Goal: Share content: Share content

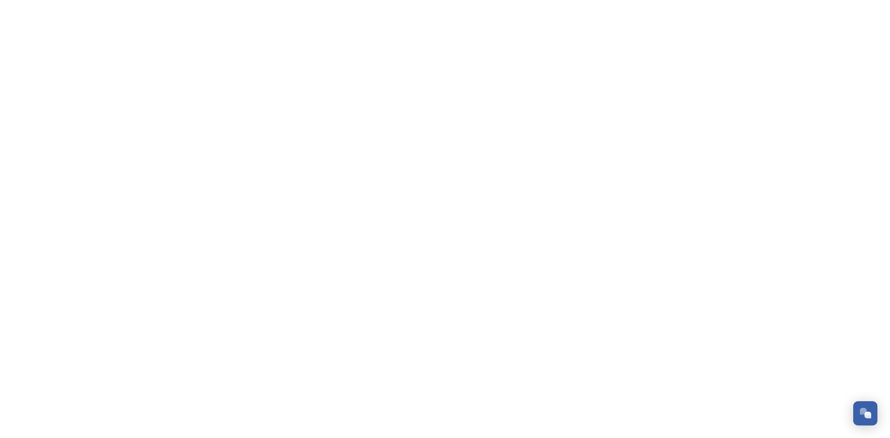
scroll to position [353, 0]
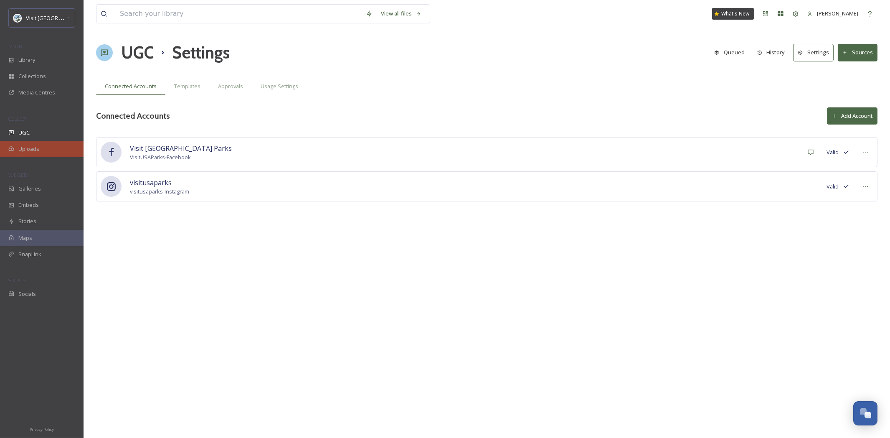
click at [28, 152] on span "Uploads" at bounding box center [28, 149] width 21 height 8
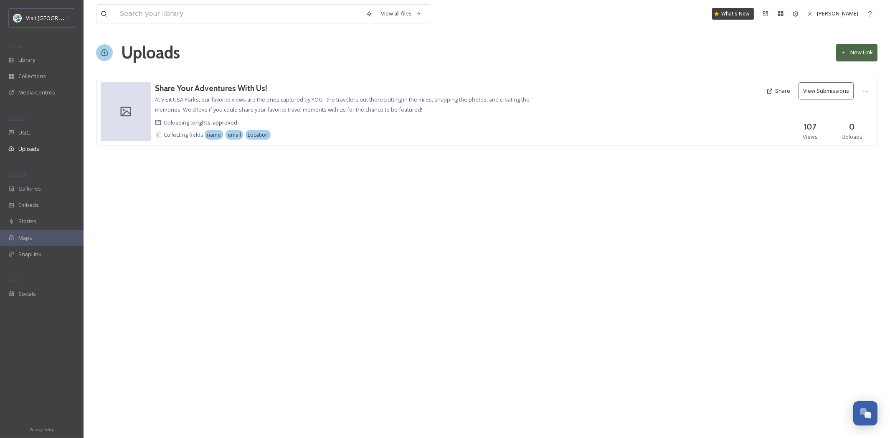
click at [847, 54] on button "New Link" at bounding box center [856, 52] width 41 height 17
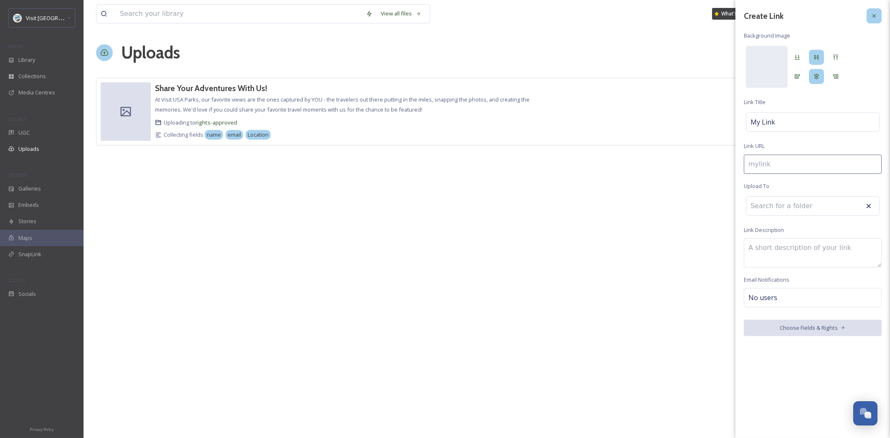
click at [874, 20] on div at bounding box center [873, 15] width 15 height 15
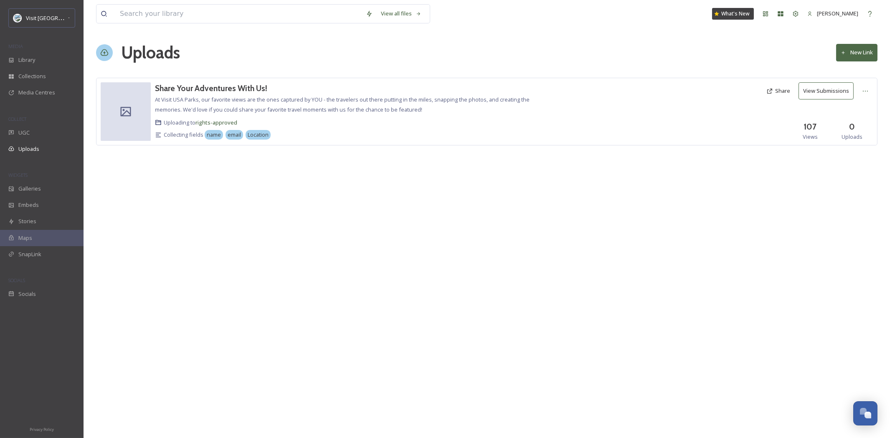
click at [858, 54] on button "New Link" at bounding box center [856, 52] width 41 height 17
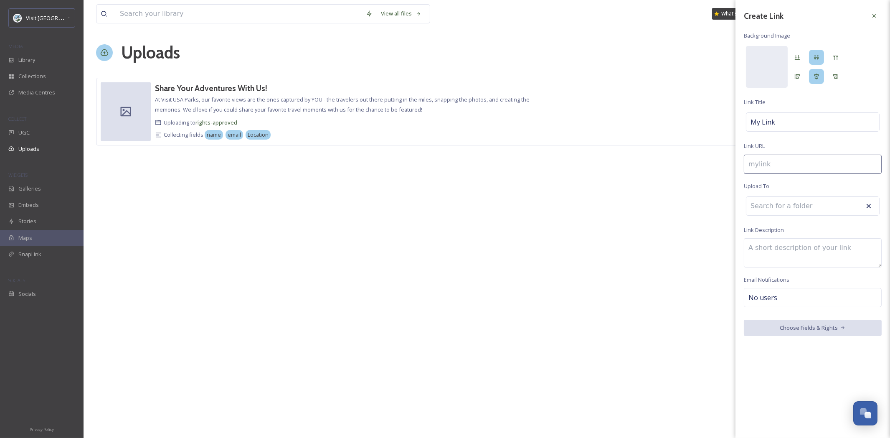
click at [762, 299] on span "No users" at bounding box center [762, 297] width 29 height 10
click at [877, 18] on icon at bounding box center [874, 16] width 7 height 7
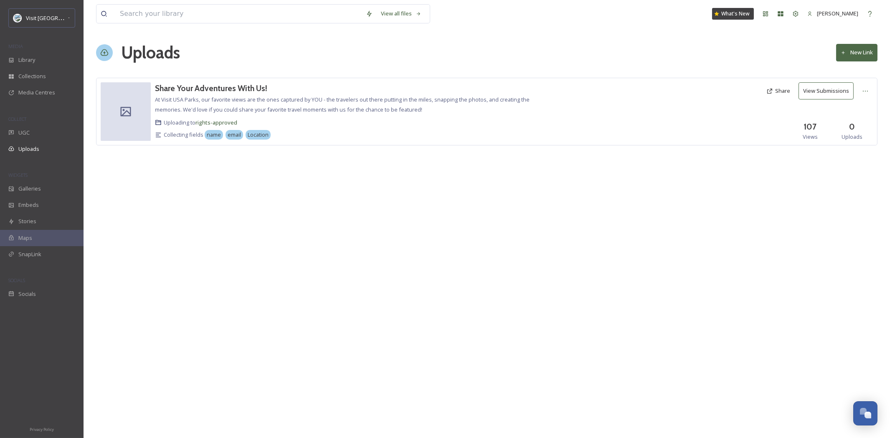
click at [864, 55] on button "New Link" at bounding box center [856, 52] width 41 height 17
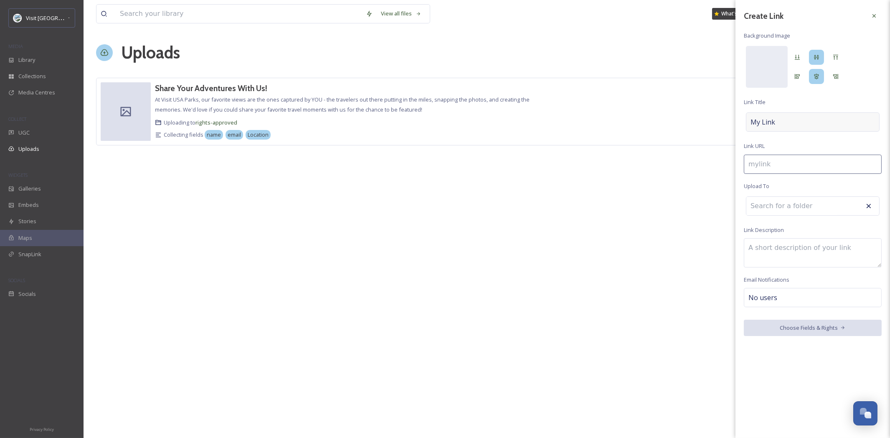
click at [789, 118] on div "My Link" at bounding box center [813, 121] width 134 height 19
type input "t"
type input "T"
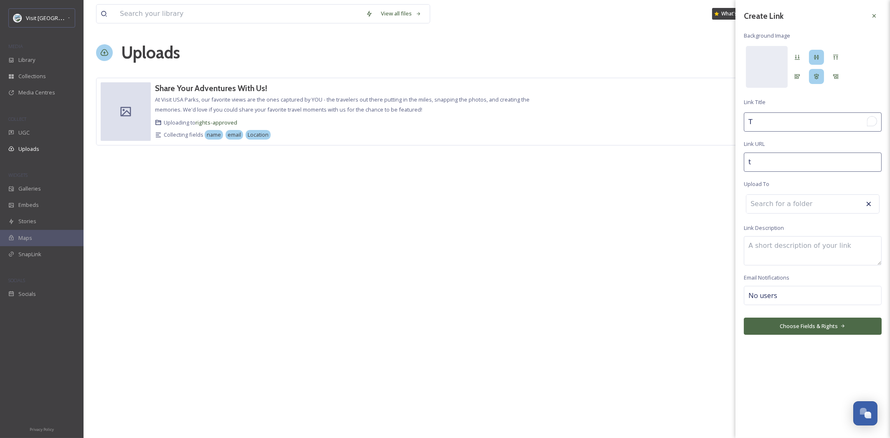
type input "te"
type input "Te"
type input "tes"
type input "Tes"
type input "test"
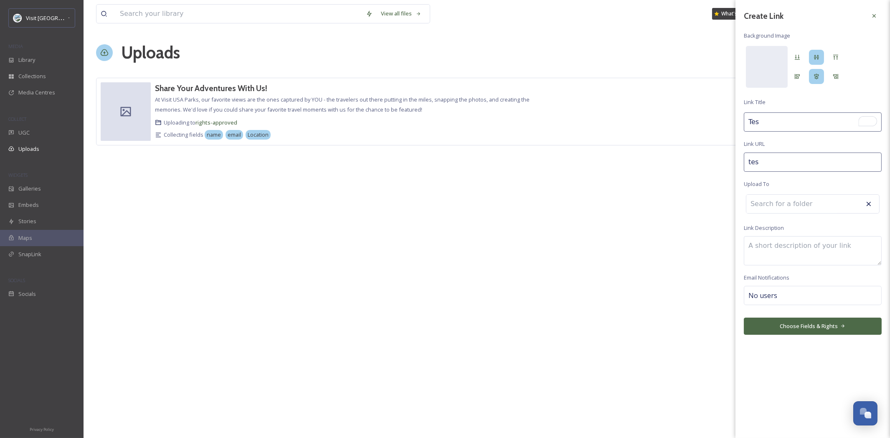
type input "Test"
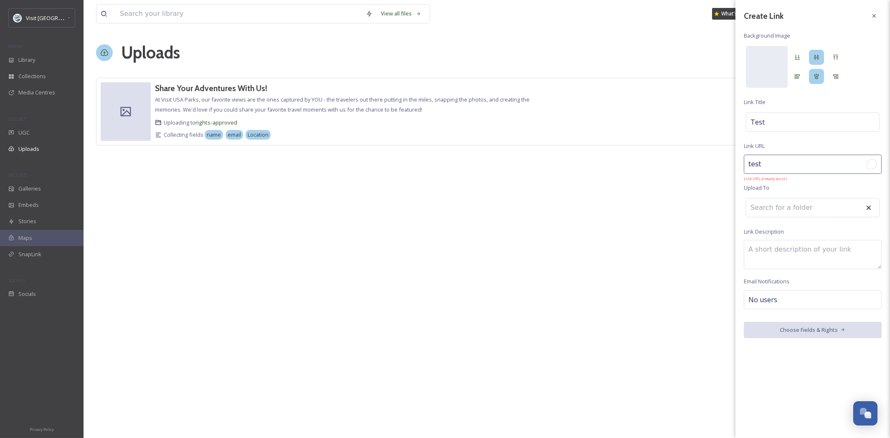
click at [776, 166] on input "test" at bounding box center [813, 163] width 138 height 19
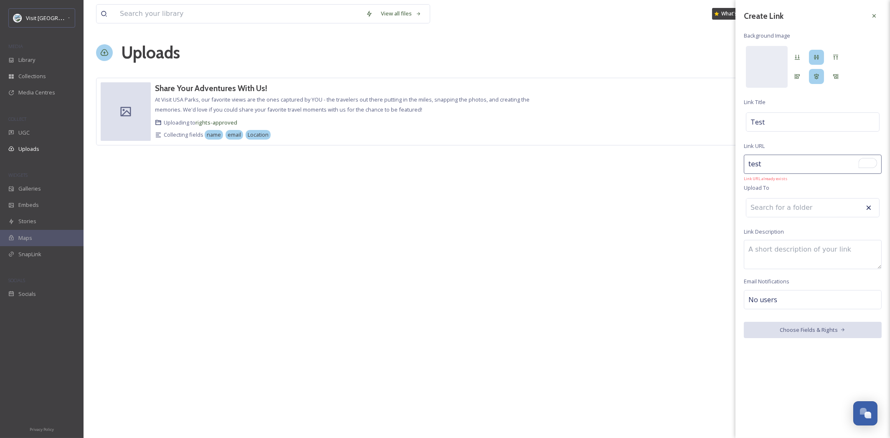
click at [776, 166] on input "test" at bounding box center [813, 163] width 138 height 19
click at [779, 205] on input at bounding box center [792, 207] width 92 height 18
drag, startPoint x: 773, startPoint y: 164, endPoint x: 763, endPoint y: 165, distance: 10.1
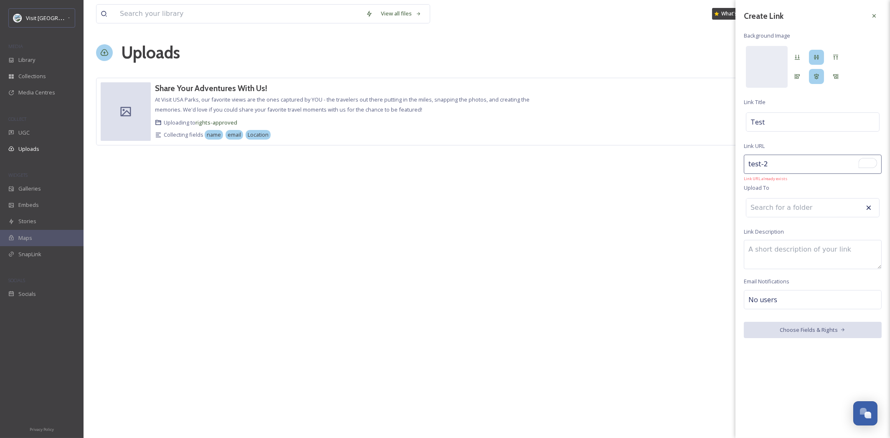
click at [763, 165] on input "test-2" at bounding box center [813, 163] width 138 height 19
click at [794, 168] on input "test-3" at bounding box center [813, 163] width 138 height 19
type input "test-3"
click at [789, 253] on textarea "To enrich screen reader interactions, please activate Accessibility in Grammarl…" at bounding box center [813, 252] width 138 height 29
click at [795, 334] on button "Choose Fields & Rights" at bounding box center [813, 327] width 138 height 17
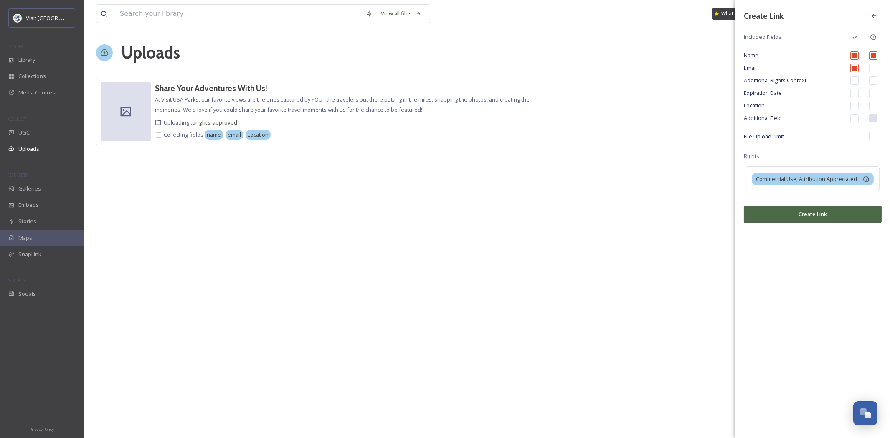
click at [855, 120] on input "checkbox" at bounding box center [854, 118] width 8 height 8
checkbox input "true"
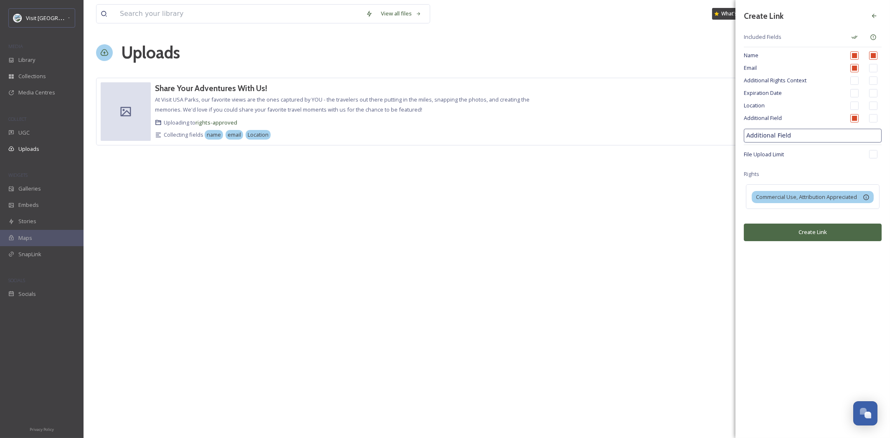
click at [781, 134] on input "Additional Field" at bounding box center [813, 136] width 138 height 14
type input "Field Notes"
click at [809, 235] on button "Create Link" at bounding box center [813, 231] width 138 height 17
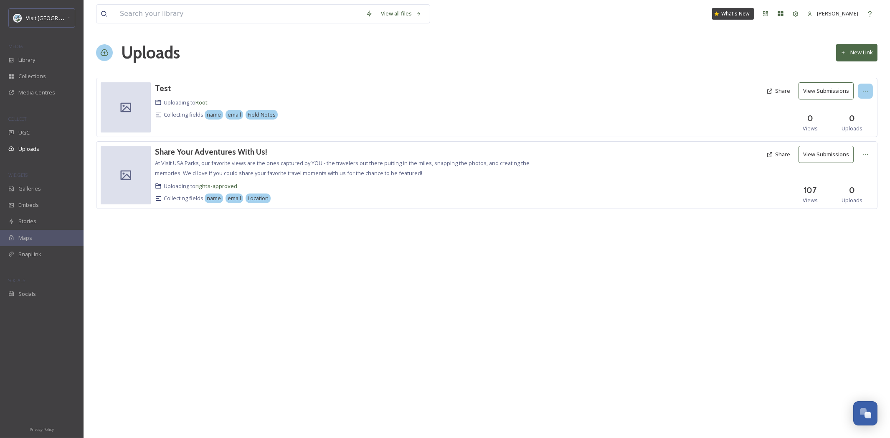
click at [862, 95] on div at bounding box center [865, 91] width 15 height 15
click at [166, 88] on h3 "Test" at bounding box center [163, 88] width 16 height 10
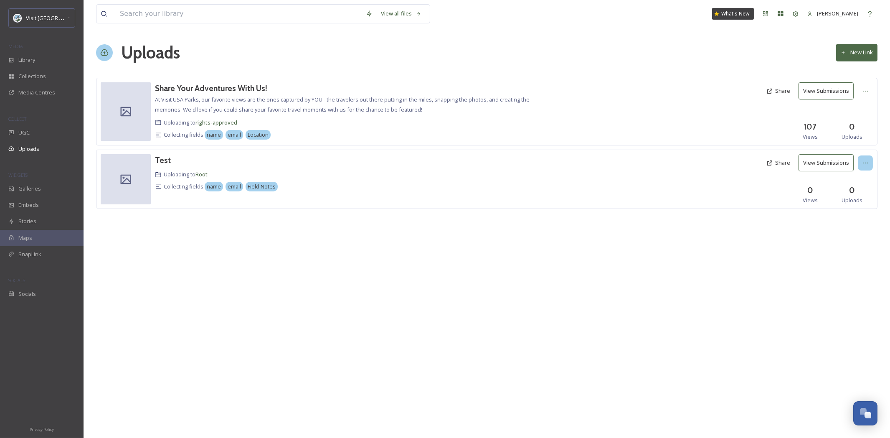
click at [868, 166] on icon at bounding box center [865, 162] width 7 height 7
click at [775, 165] on button "Share" at bounding box center [778, 162] width 32 height 16
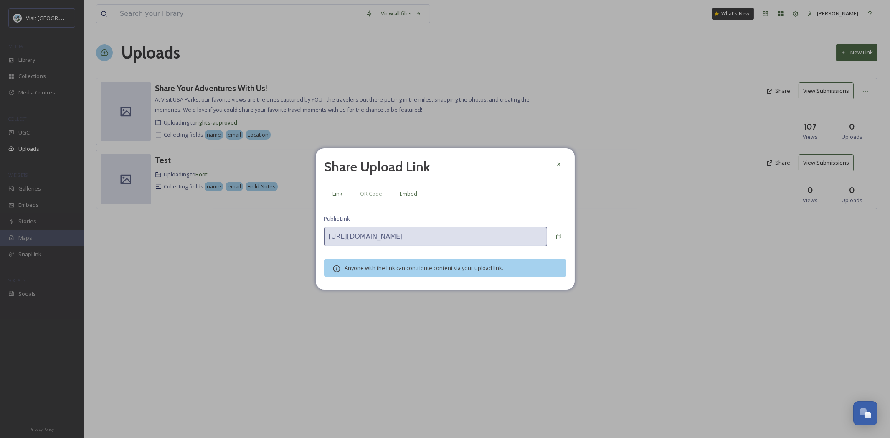
click at [412, 195] on span "Embed" at bounding box center [409, 194] width 18 height 8
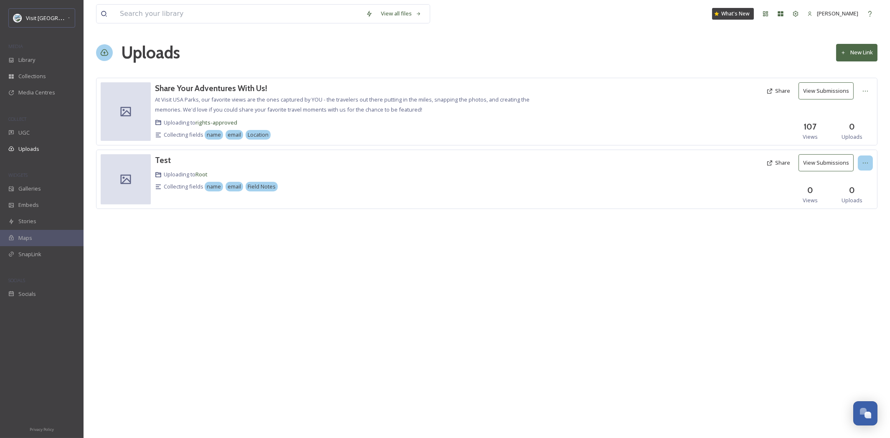
click at [860, 164] on div at bounding box center [865, 162] width 15 height 15
click at [860, 224] on span "Delete" at bounding box center [853, 222] width 17 height 8
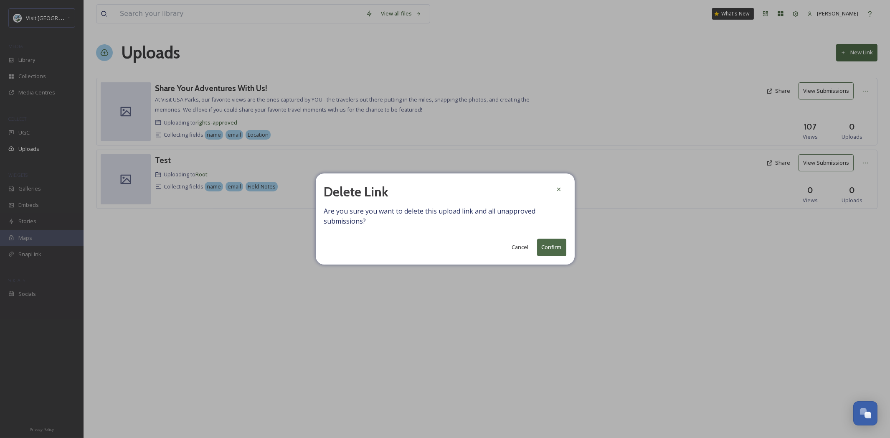
click at [547, 251] on button "Confirm" at bounding box center [551, 246] width 29 height 17
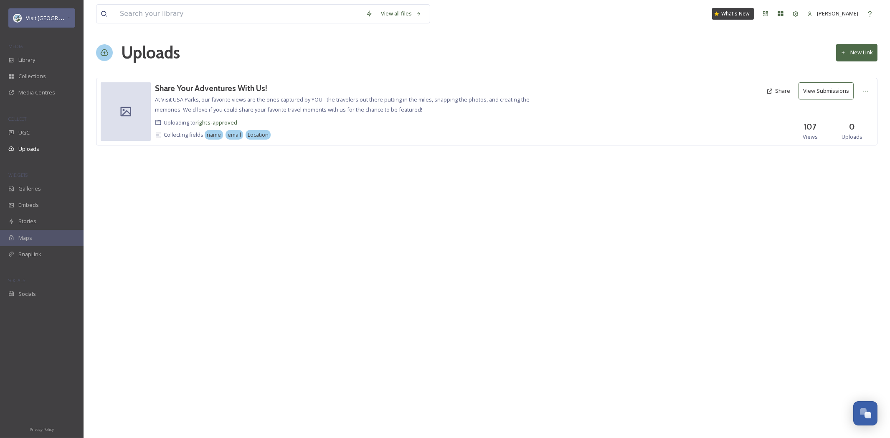
click at [48, 16] on span "Visit [GEOGRAPHIC_DATA] Parks" at bounding box center [66, 18] width 80 height 8
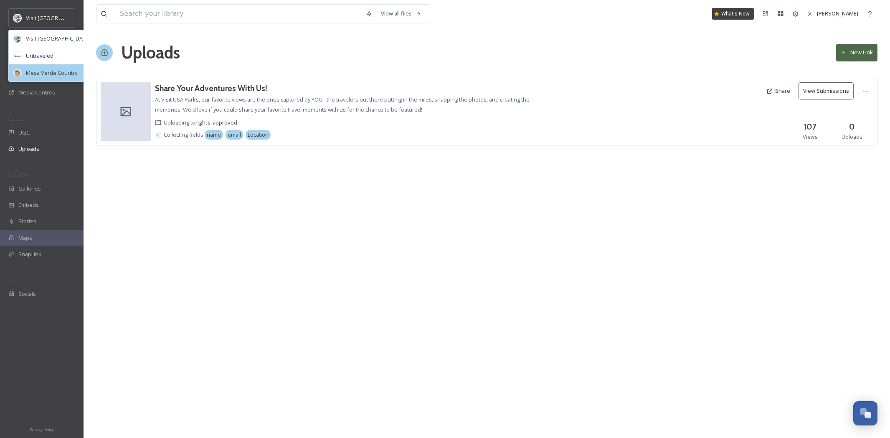
click at [53, 74] on span "Mesa Verde Country" at bounding box center [51, 73] width 51 height 8
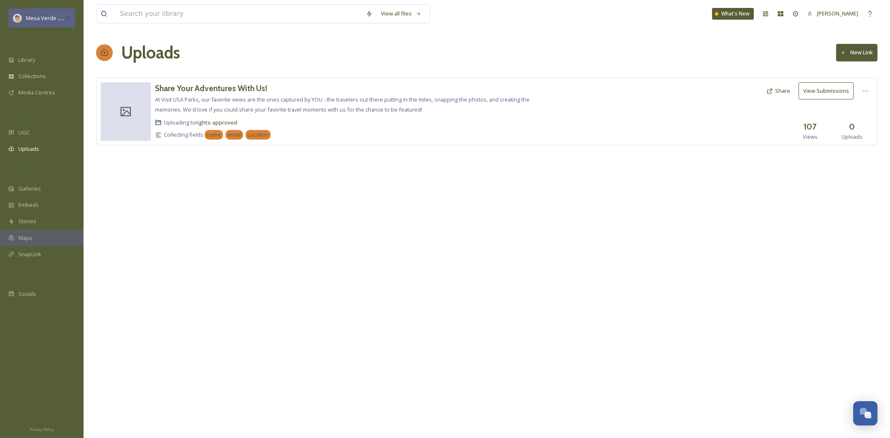
click at [66, 12] on div "Mesa Verde Country" at bounding box center [41, 17] width 67 height 19
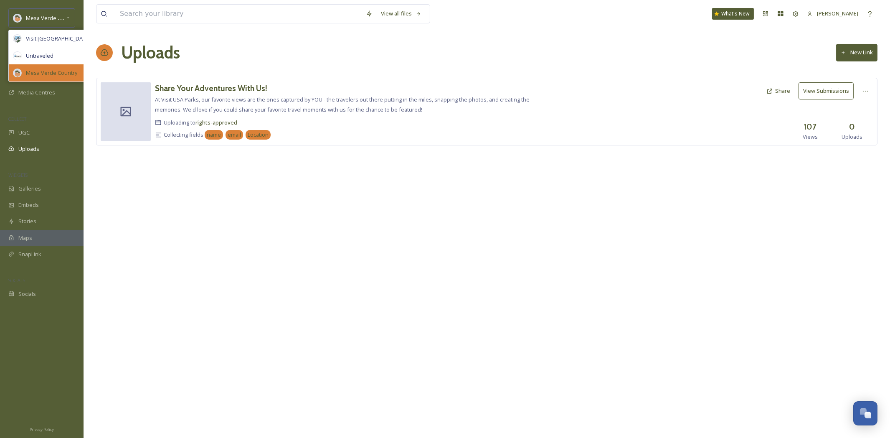
click at [46, 80] on div "Mesa Verde Country" at bounding box center [59, 72] width 101 height 17
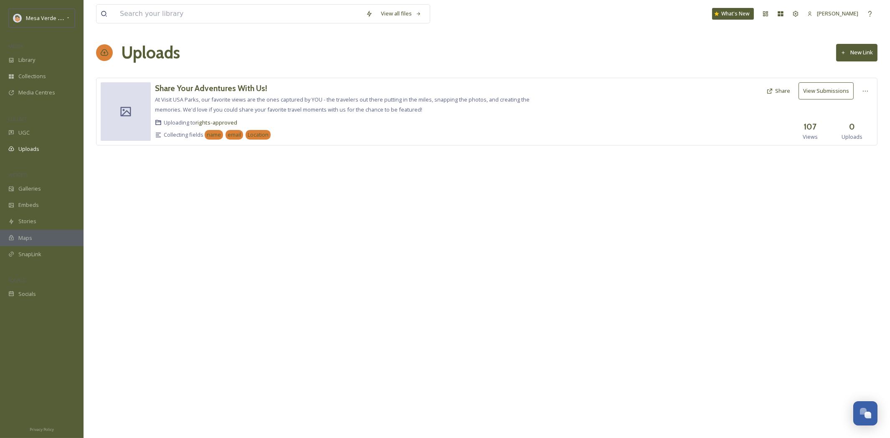
click at [47, 68] on div "Collections" at bounding box center [42, 76] width 84 height 16
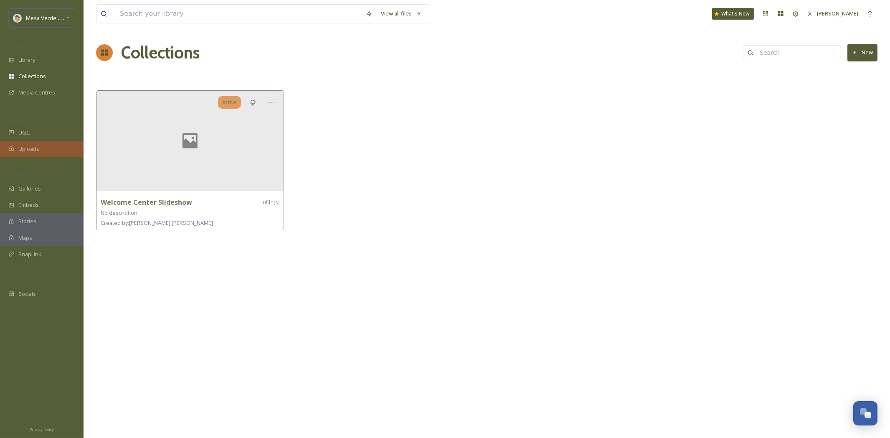
click at [28, 150] on span "Uploads" at bounding box center [28, 149] width 21 height 8
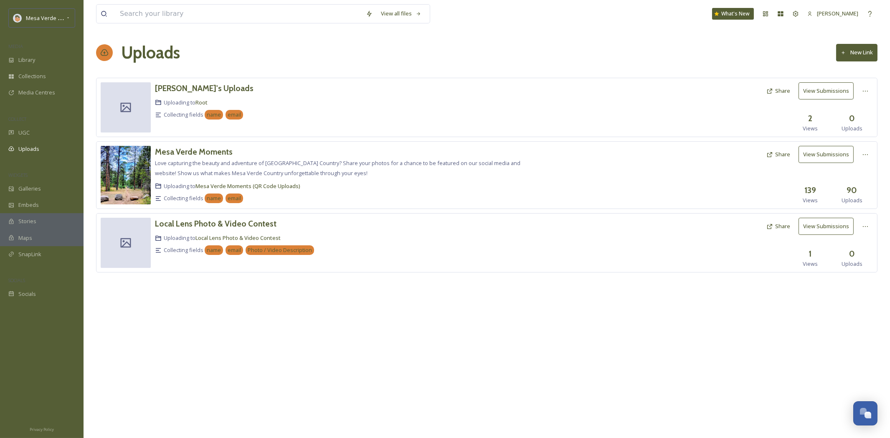
click at [772, 228] on icon at bounding box center [769, 226] width 5 height 5
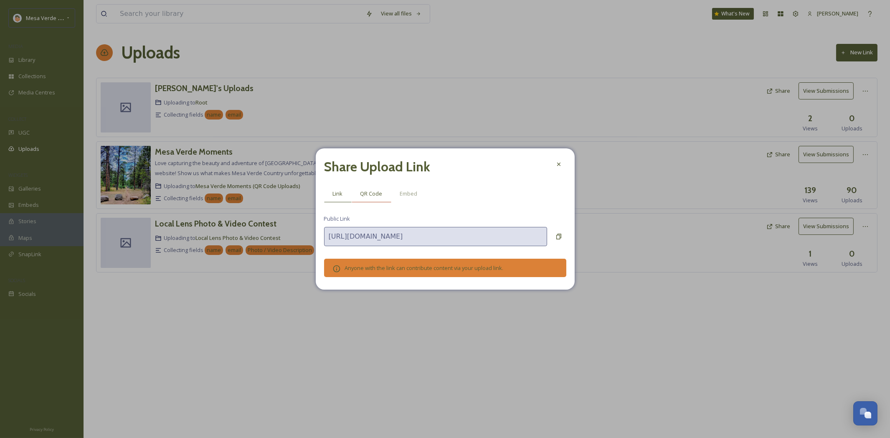
click at [377, 195] on span "QR Code" at bounding box center [371, 194] width 22 height 8
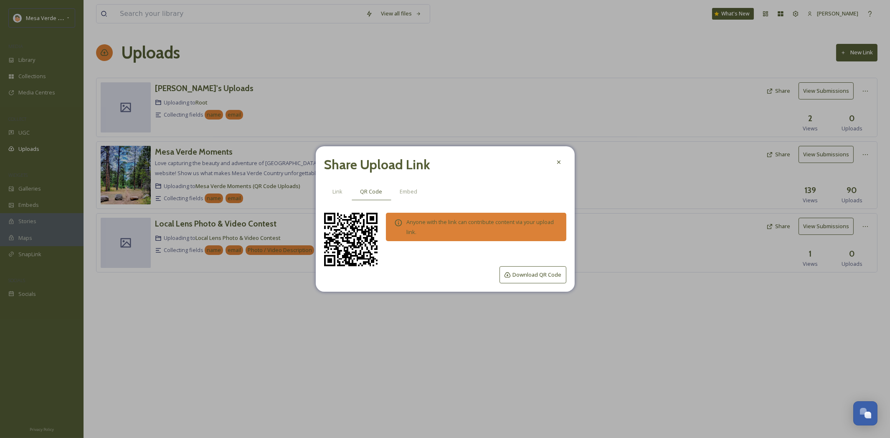
click at [541, 277] on button "Download QR Code" at bounding box center [532, 274] width 67 height 17
click at [561, 161] on icon at bounding box center [558, 162] width 7 height 7
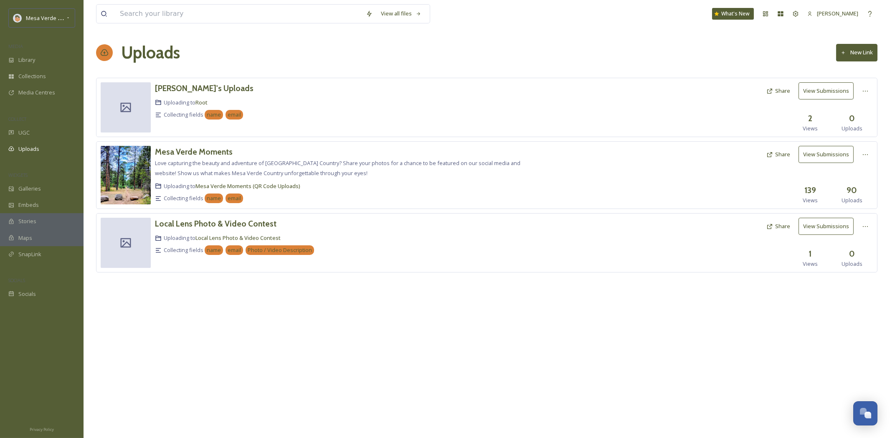
click at [774, 230] on button "Share" at bounding box center [778, 226] width 32 height 16
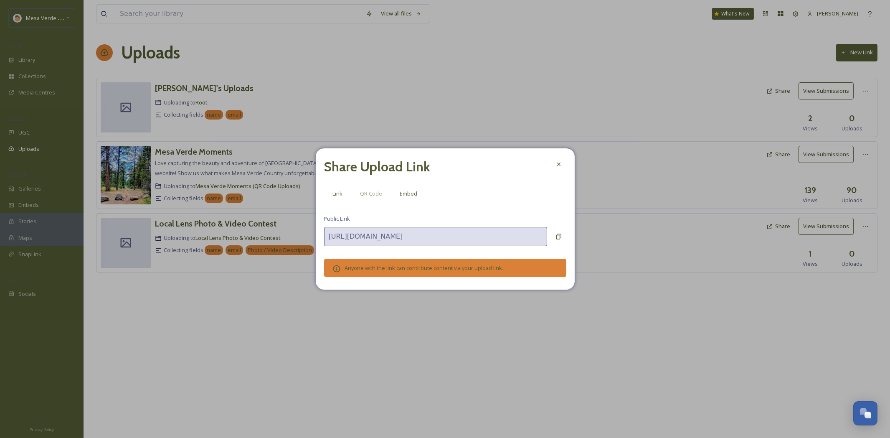
click at [413, 195] on span "Embed" at bounding box center [409, 194] width 18 height 8
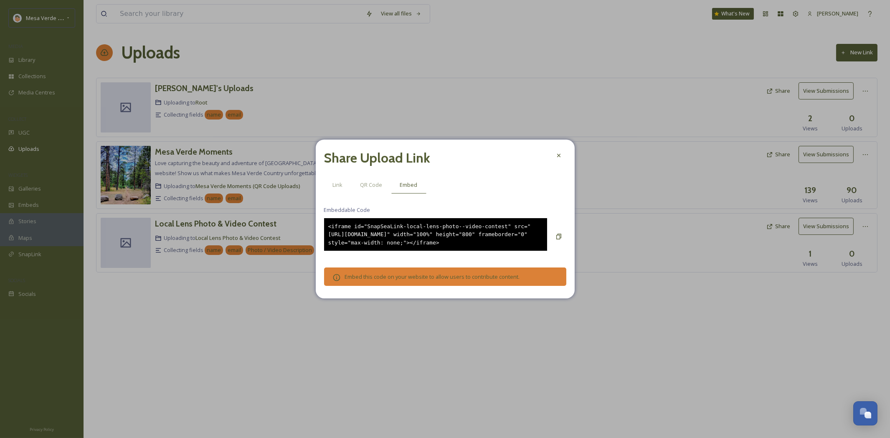
drag, startPoint x: 478, startPoint y: 251, endPoint x: 325, endPoint y: 224, distance: 155.5
click at [325, 224] on div "<iframe id="SnapSeaLink-local-lens-photo--video-contest" src="[URL][DOMAIN_NAME…" at bounding box center [435, 234] width 223 height 33
copy div "<iframe id="SnapSeaLink-local-lens-photo--video-contest" src="[URL][DOMAIN_NAME…"
